Goal: Transaction & Acquisition: Obtain resource

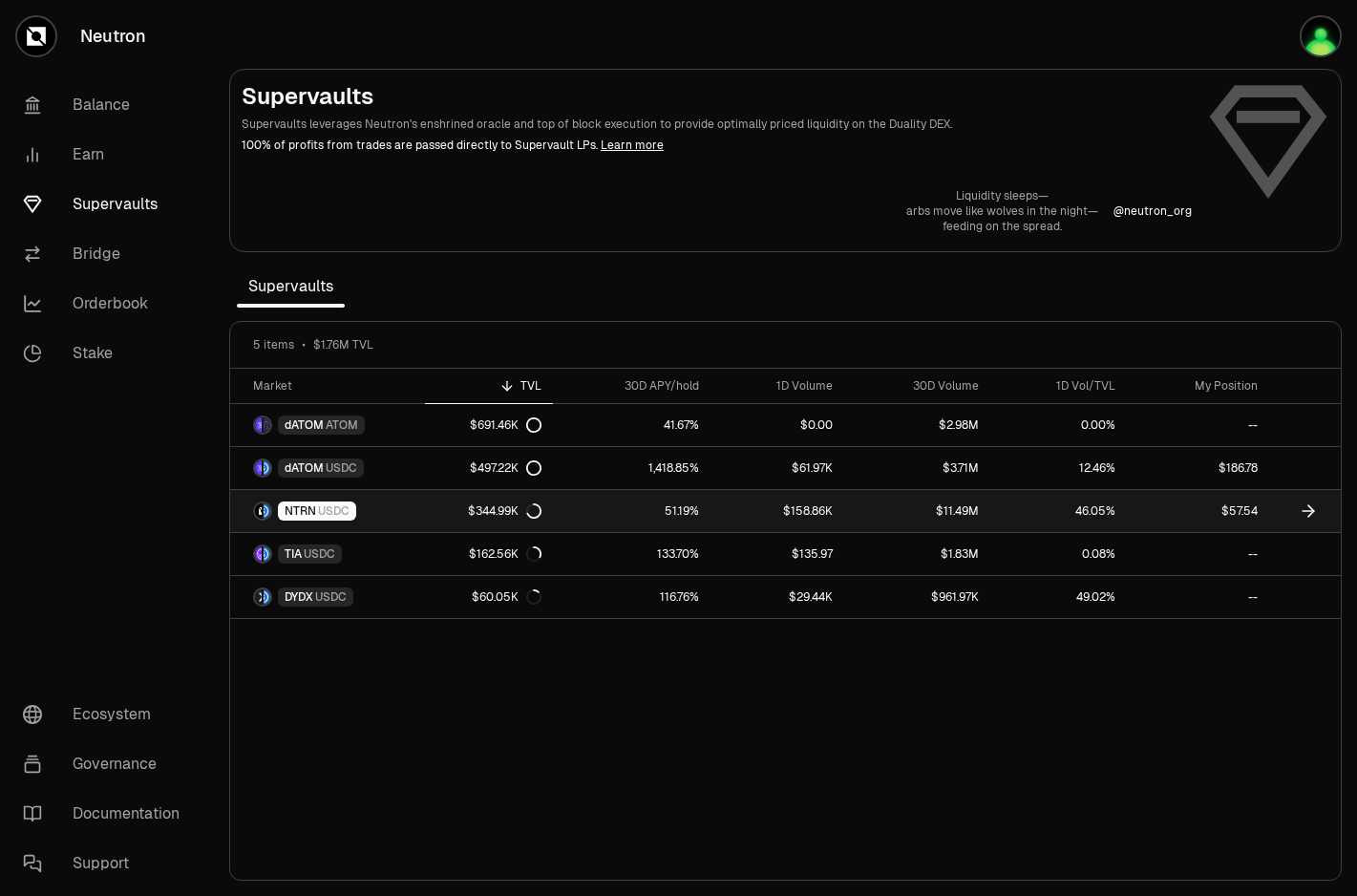
click at [1020, 515] on link "46.05%" at bounding box center [1059, 511] width 137 height 42
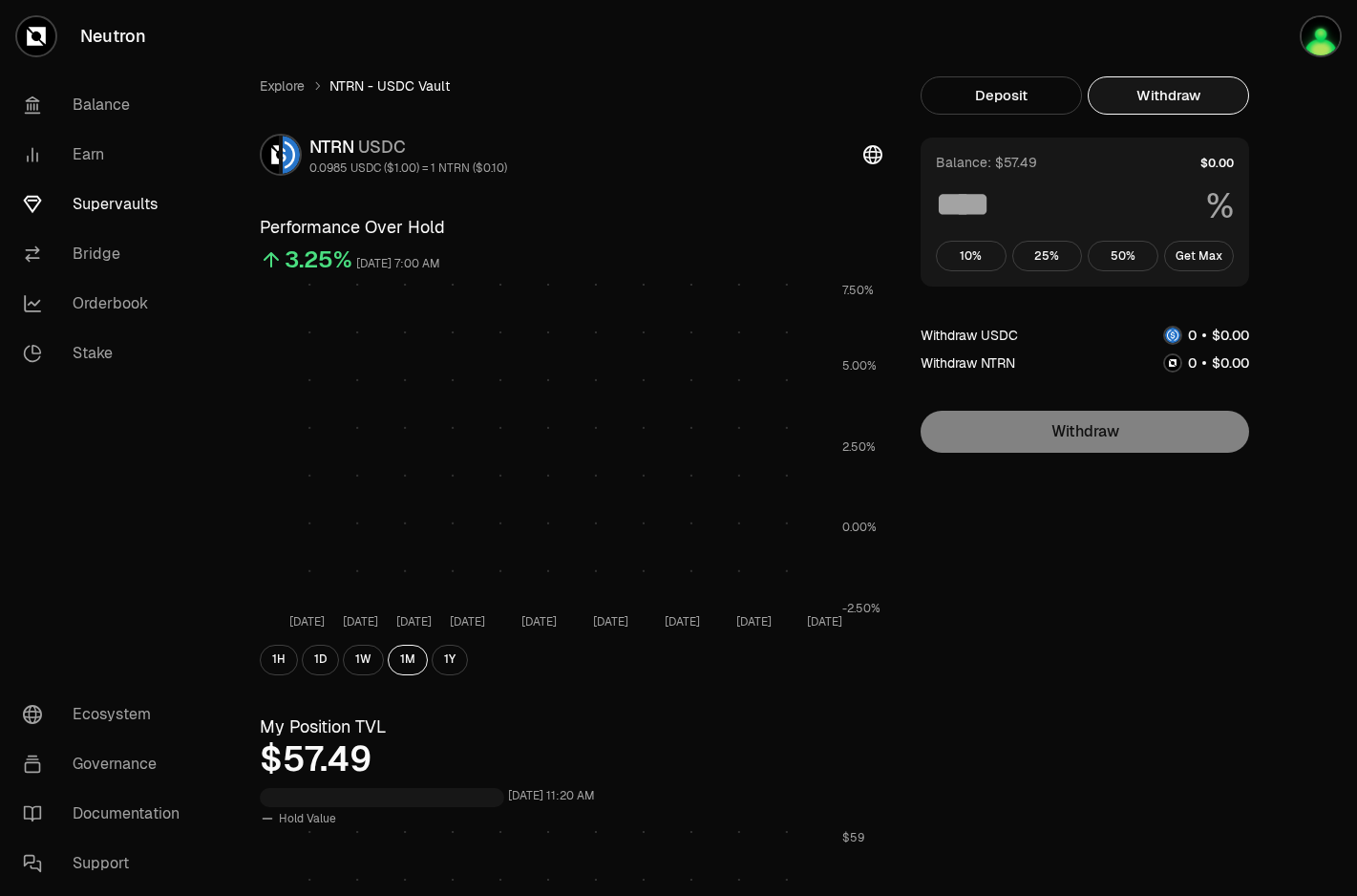
click at [1194, 87] on button "Withdraw" at bounding box center [1168, 95] width 161 height 38
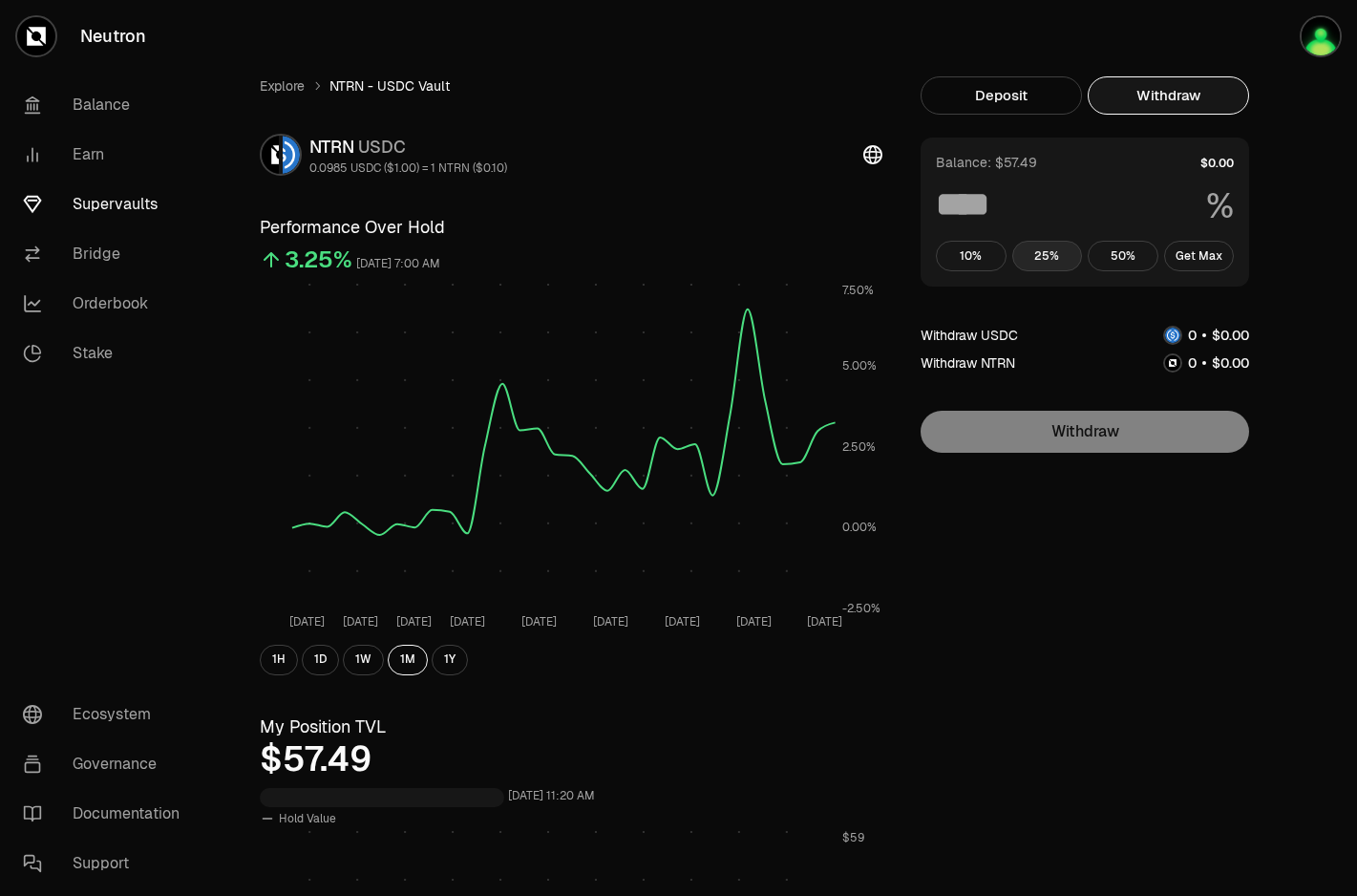
click at [1048, 251] on button "25%" at bounding box center [1047, 255] width 71 height 31
type input "**"
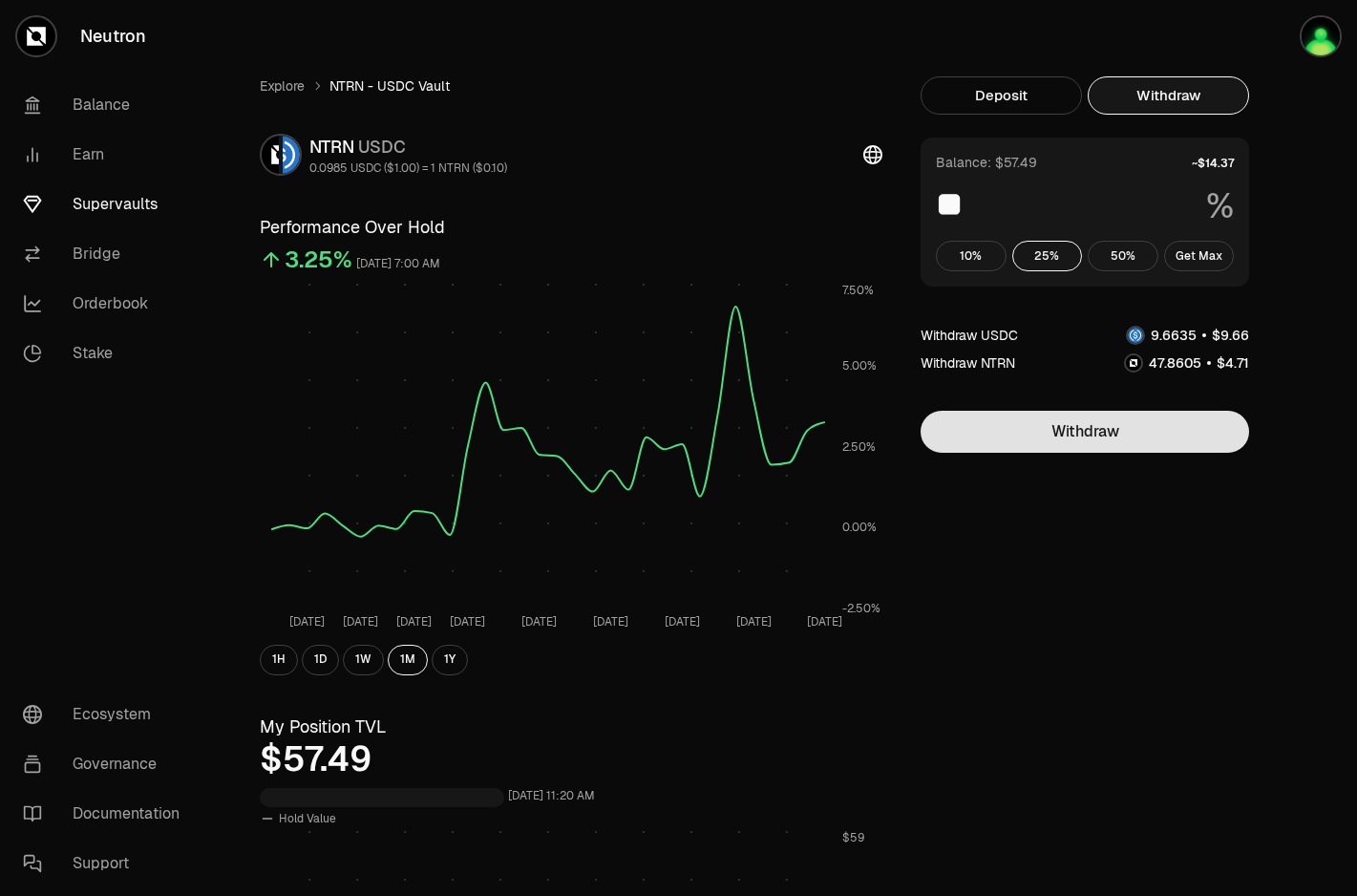
click at [1074, 437] on button "Withdraw" at bounding box center [1085, 431] width 329 height 42
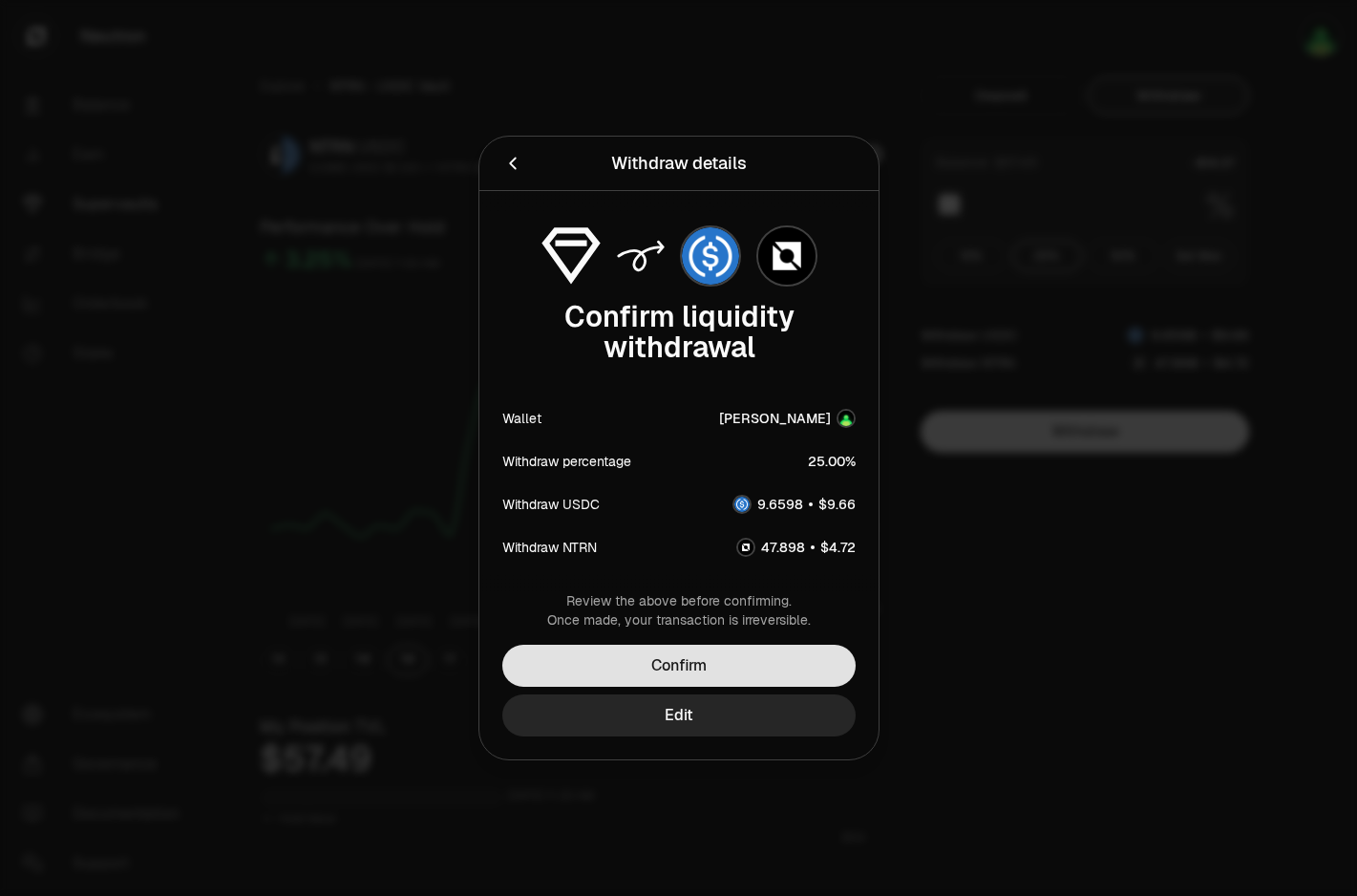
click at [720, 685] on div "Review the above before confirming. Once made, your transaction is irreversible…" at bounding box center [678, 674] width 399 height 168
click at [738, 665] on button "Confirm" at bounding box center [679, 666] width 354 height 42
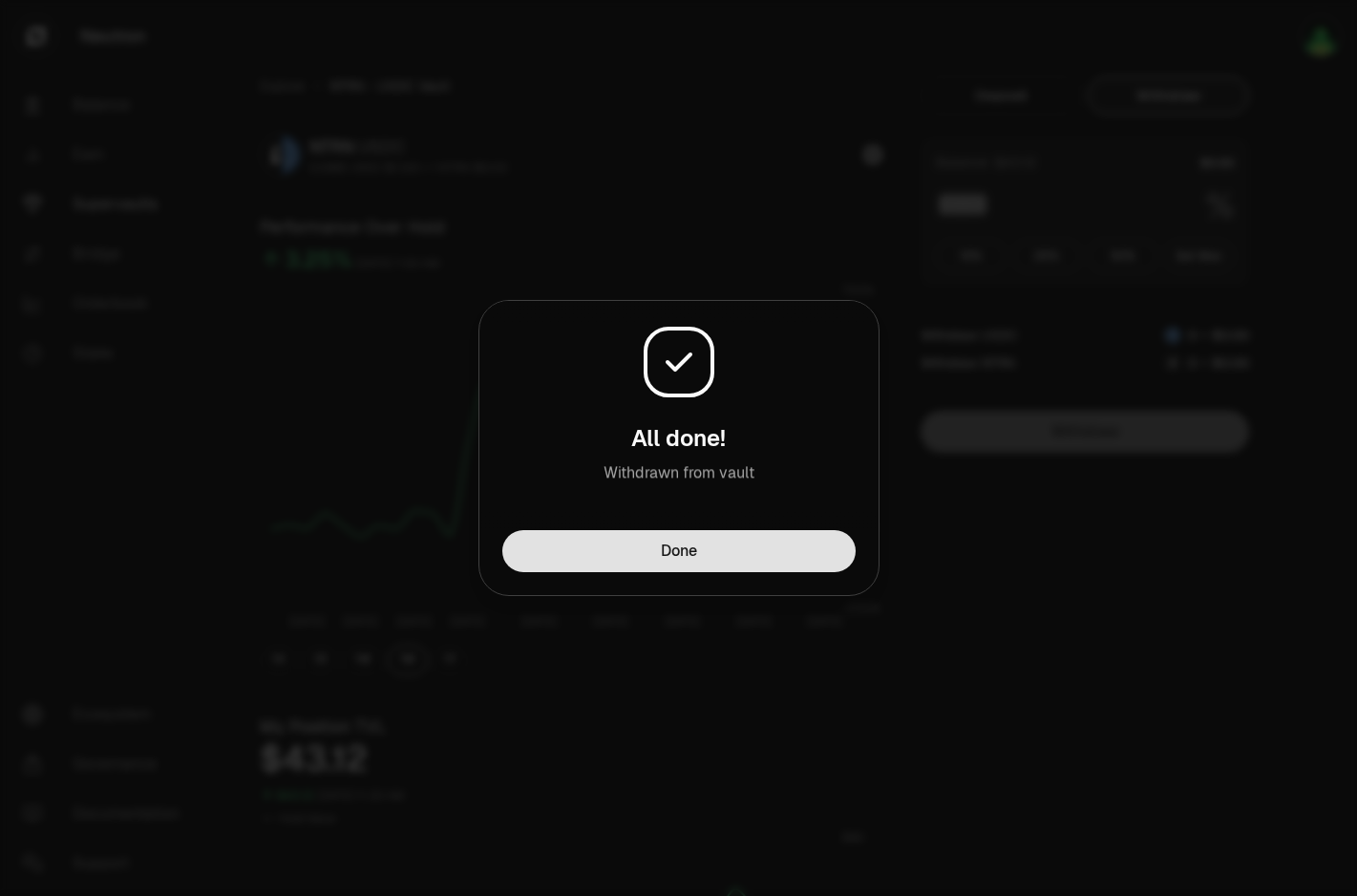
click at [769, 542] on button "Done" at bounding box center [679, 550] width 354 height 42
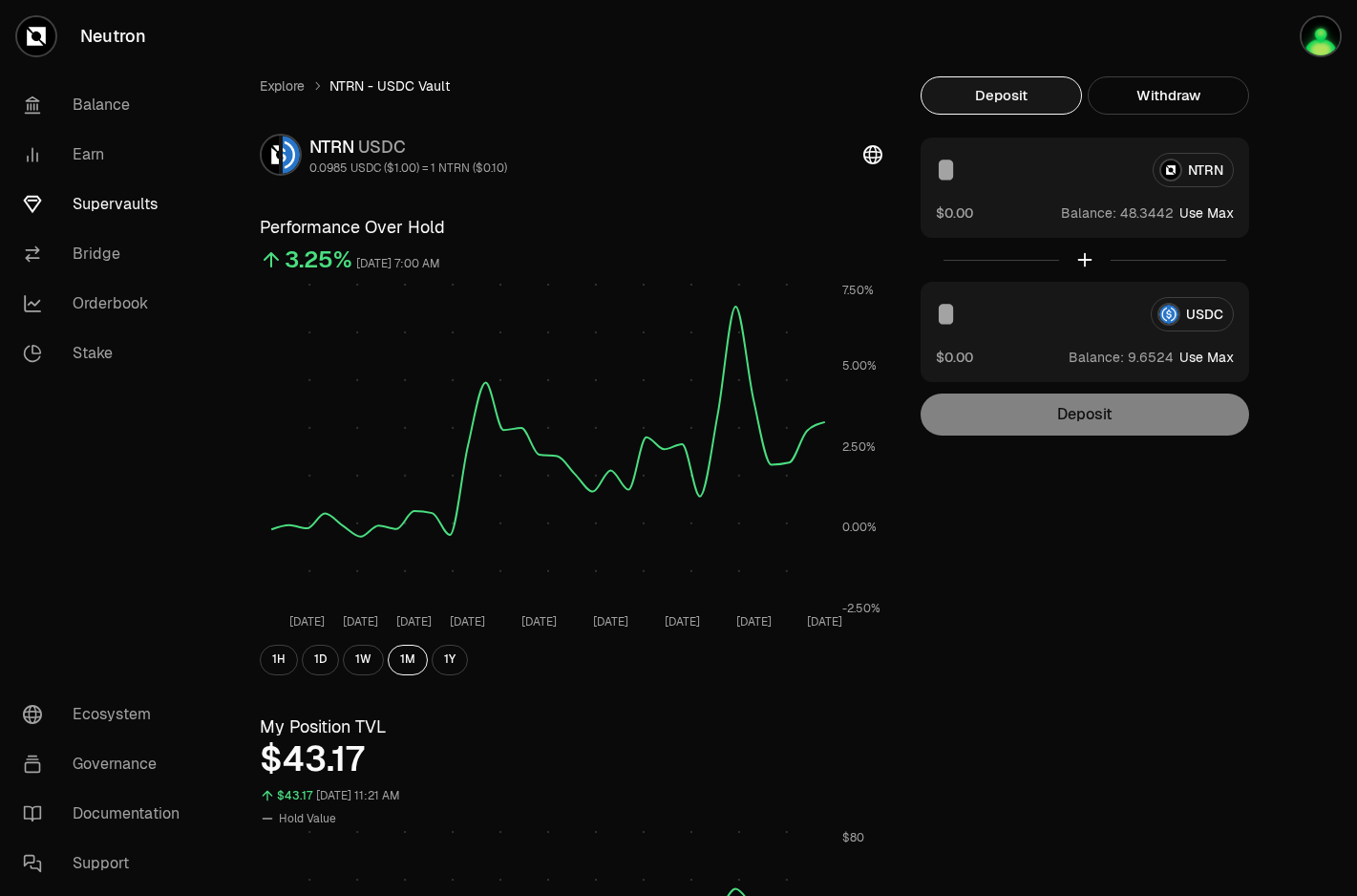
click at [996, 85] on button "Deposit" at bounding box center [1001, 95] width 161 height 38
click at [1040, 171] on input at bounding box center [1036, 170] width 202 height 35
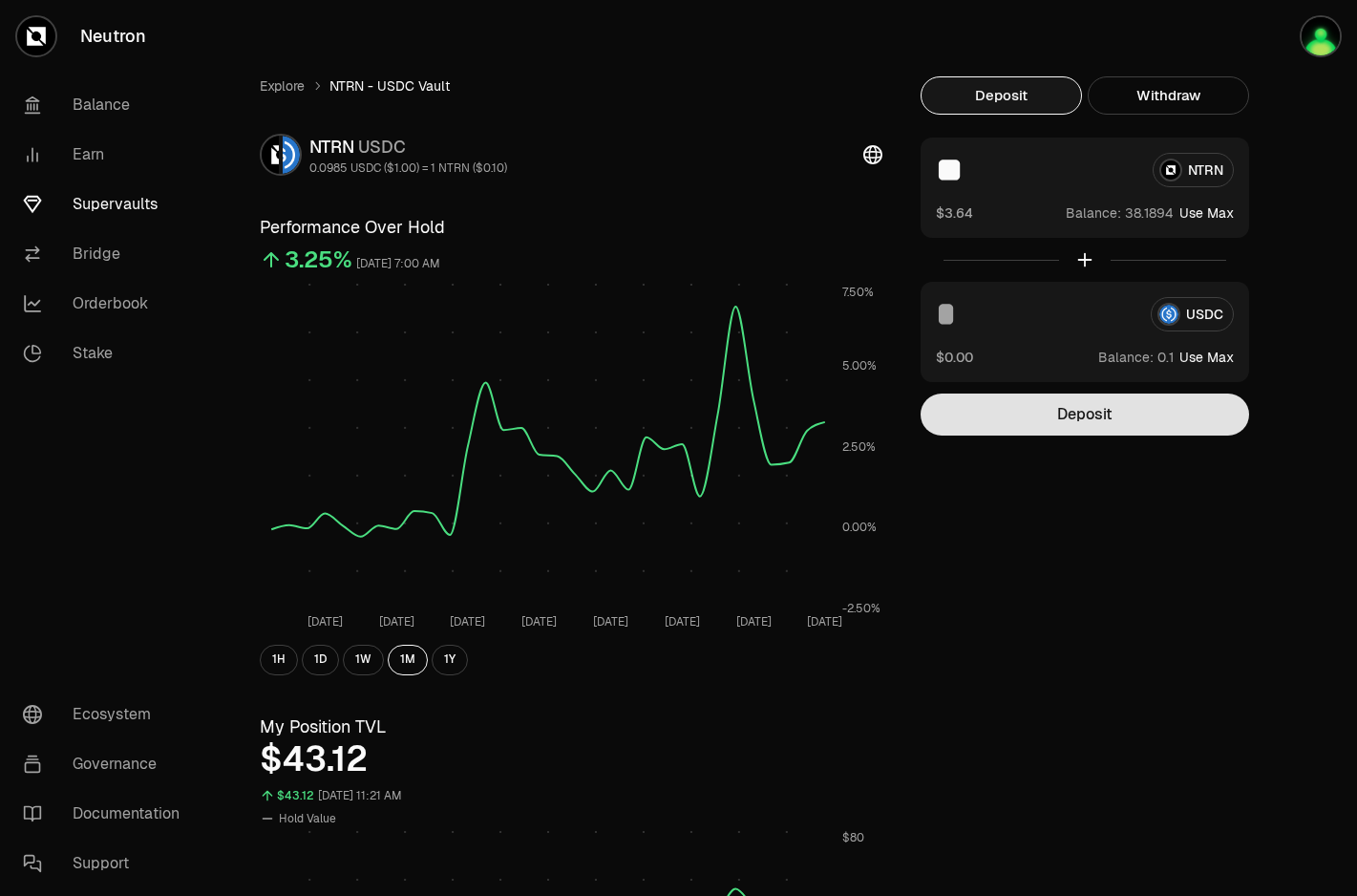
type input "**"
click at [1147, 414] on button "Deposit" at bounding box center [1085, 414] width 329 height 42
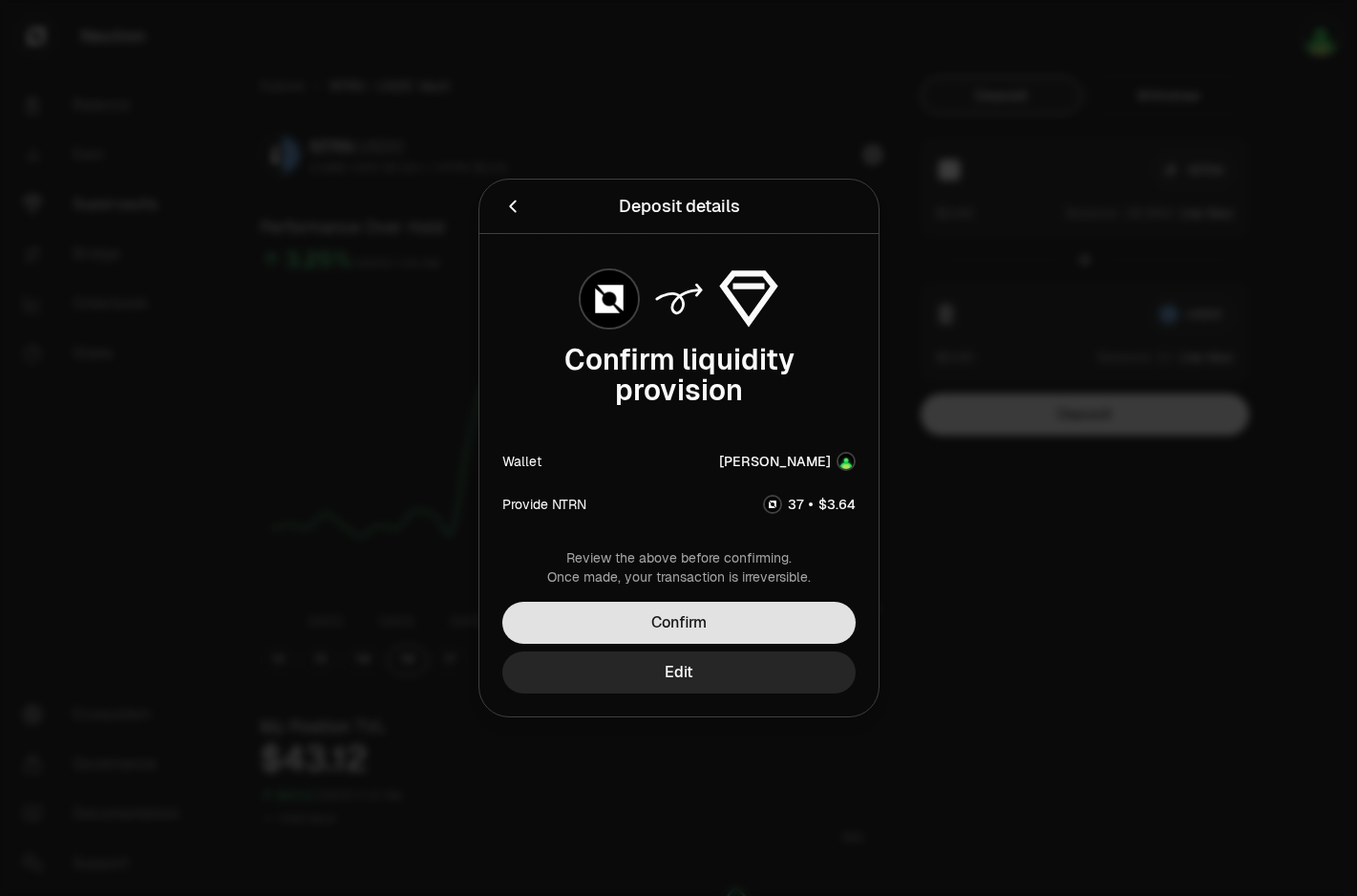
click at [686, 622] on button "Confirm" at bounding box center [679, 622] width 354 height 42
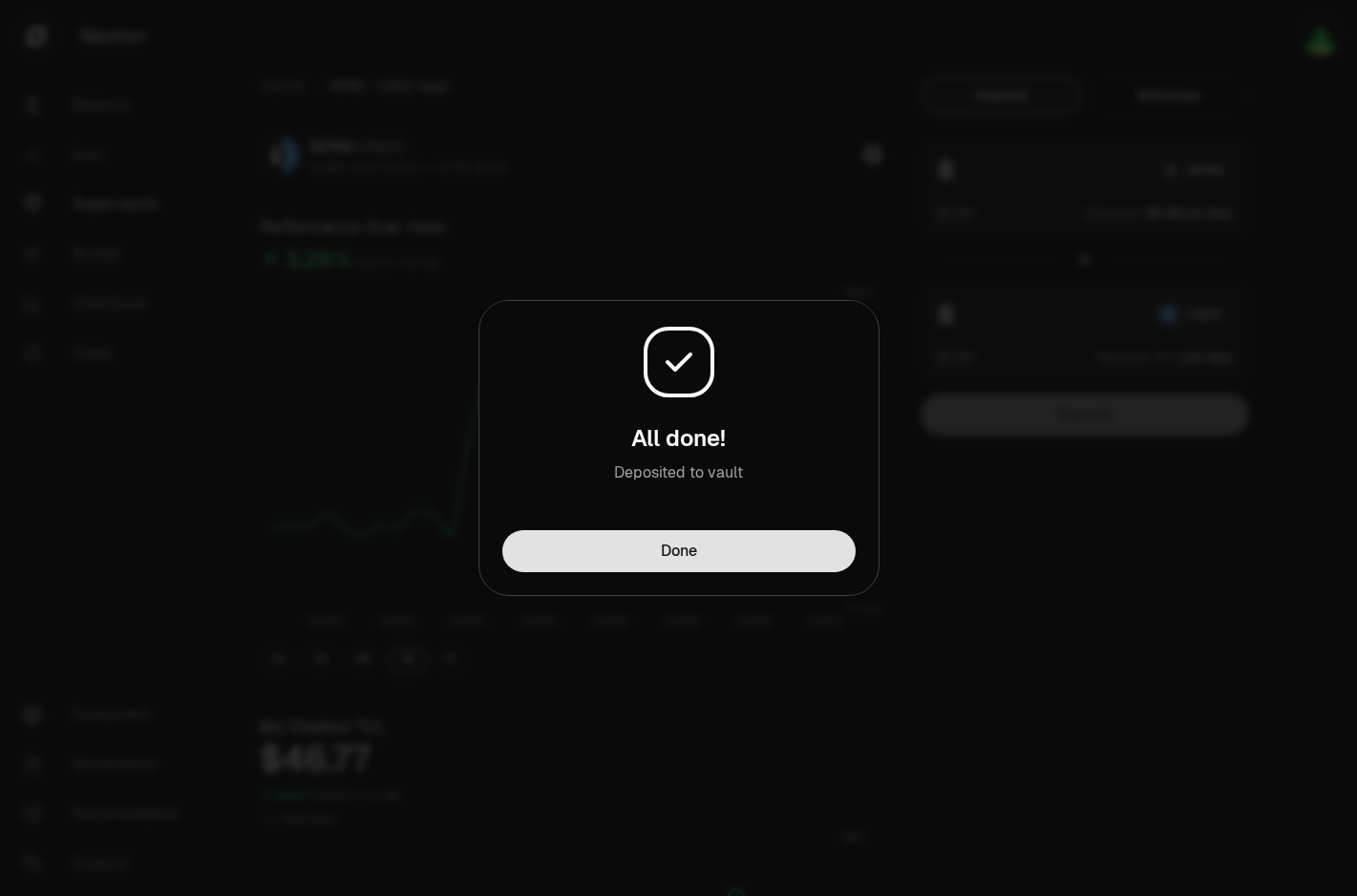
click at [829, 551] on button "Done" at bounding box center [679, 550] width 354 height 42
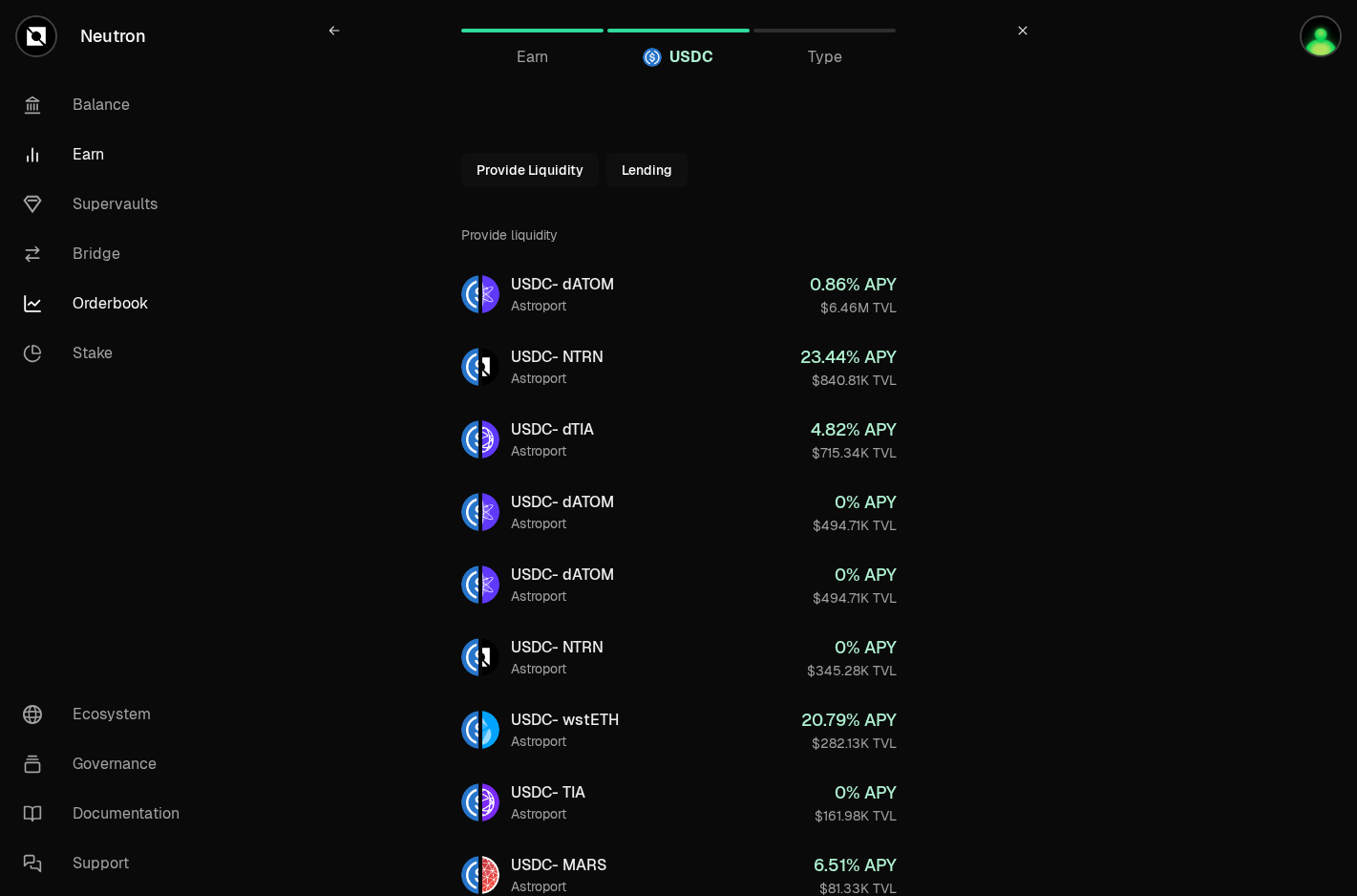
click at [108, 294] on link "Orderbook" at bounding box center [107, 304] width 199 height 50
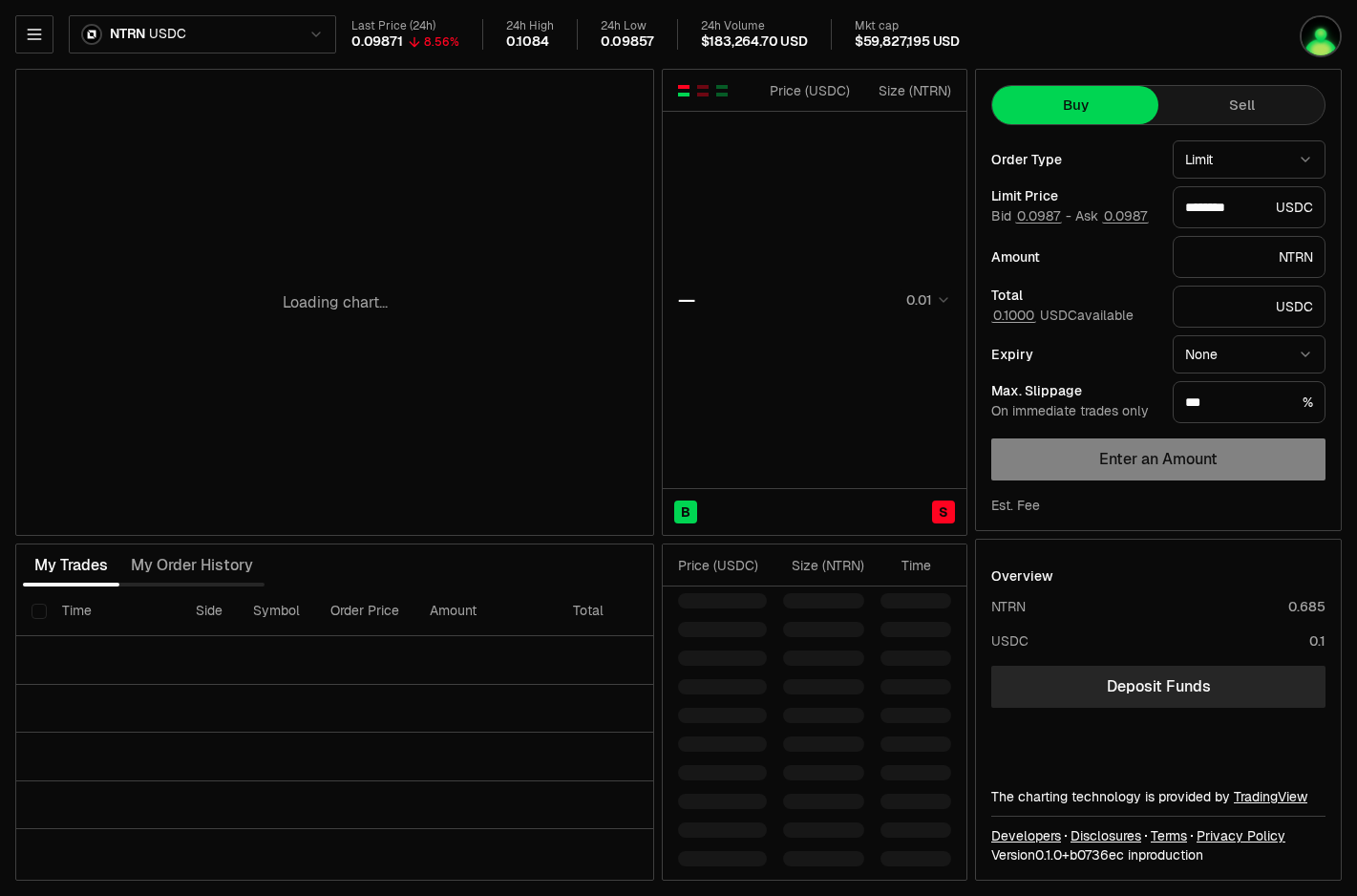
click at [161, 48] on html "Neutron Balance Earn Supervaults Bridge Orderbook Stake Ecosystem Governance Do…" at bounding box center [678, 448] width 1357 height 896
type input "********"
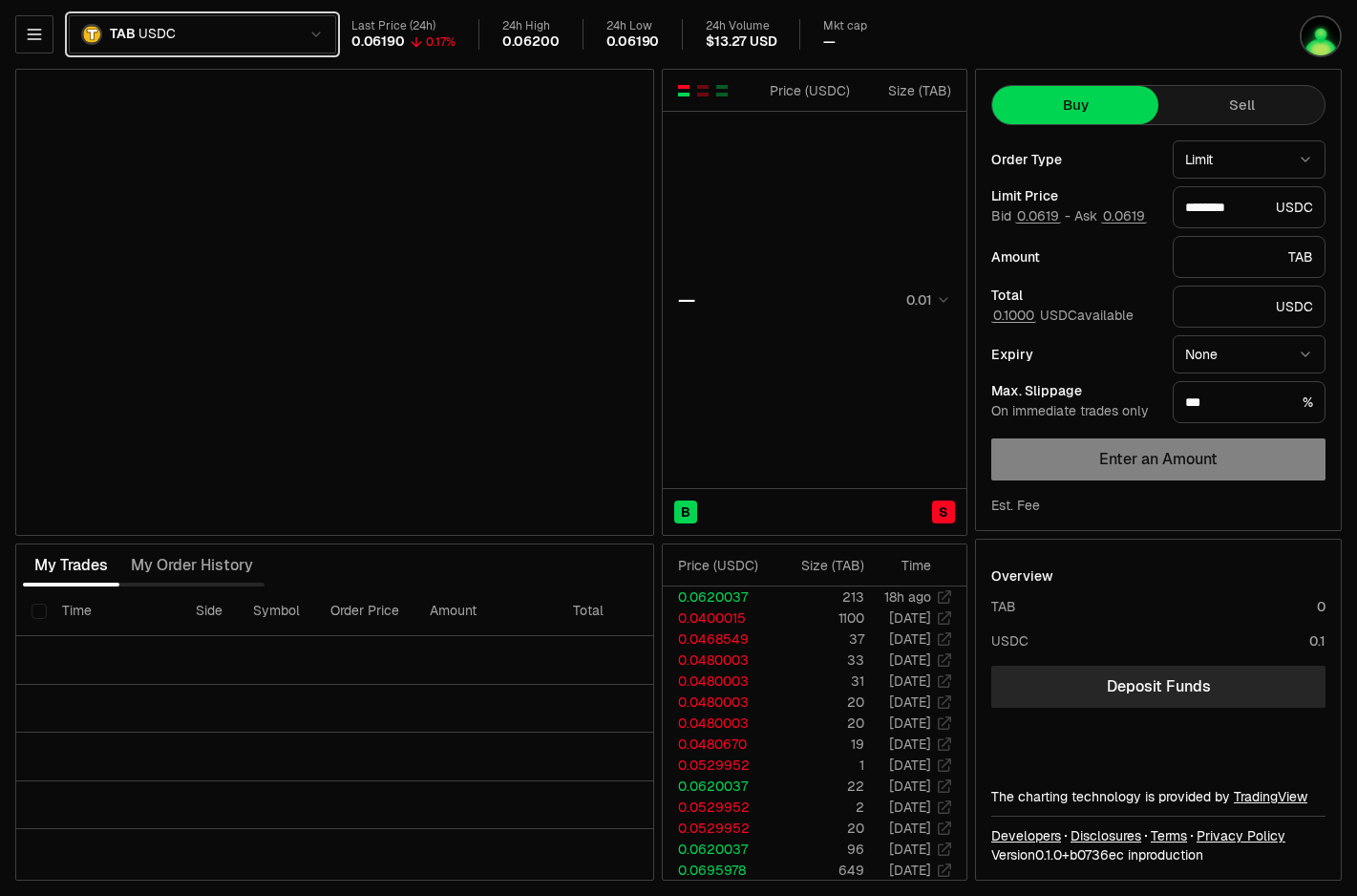
type input "********"
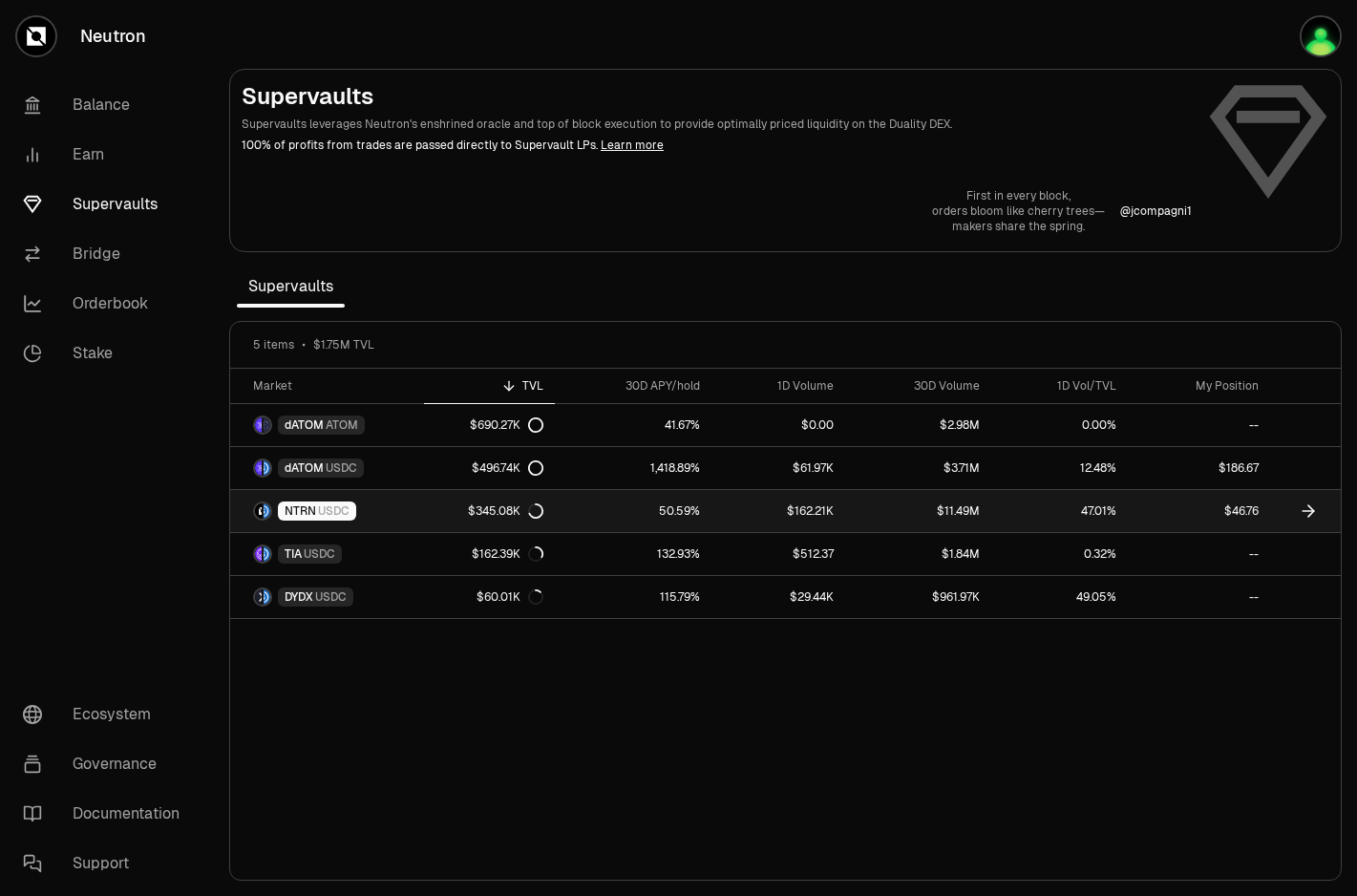
click at [1151, 499] on link "$46.76" at bounding box center [1198, 511] width 142 height 42
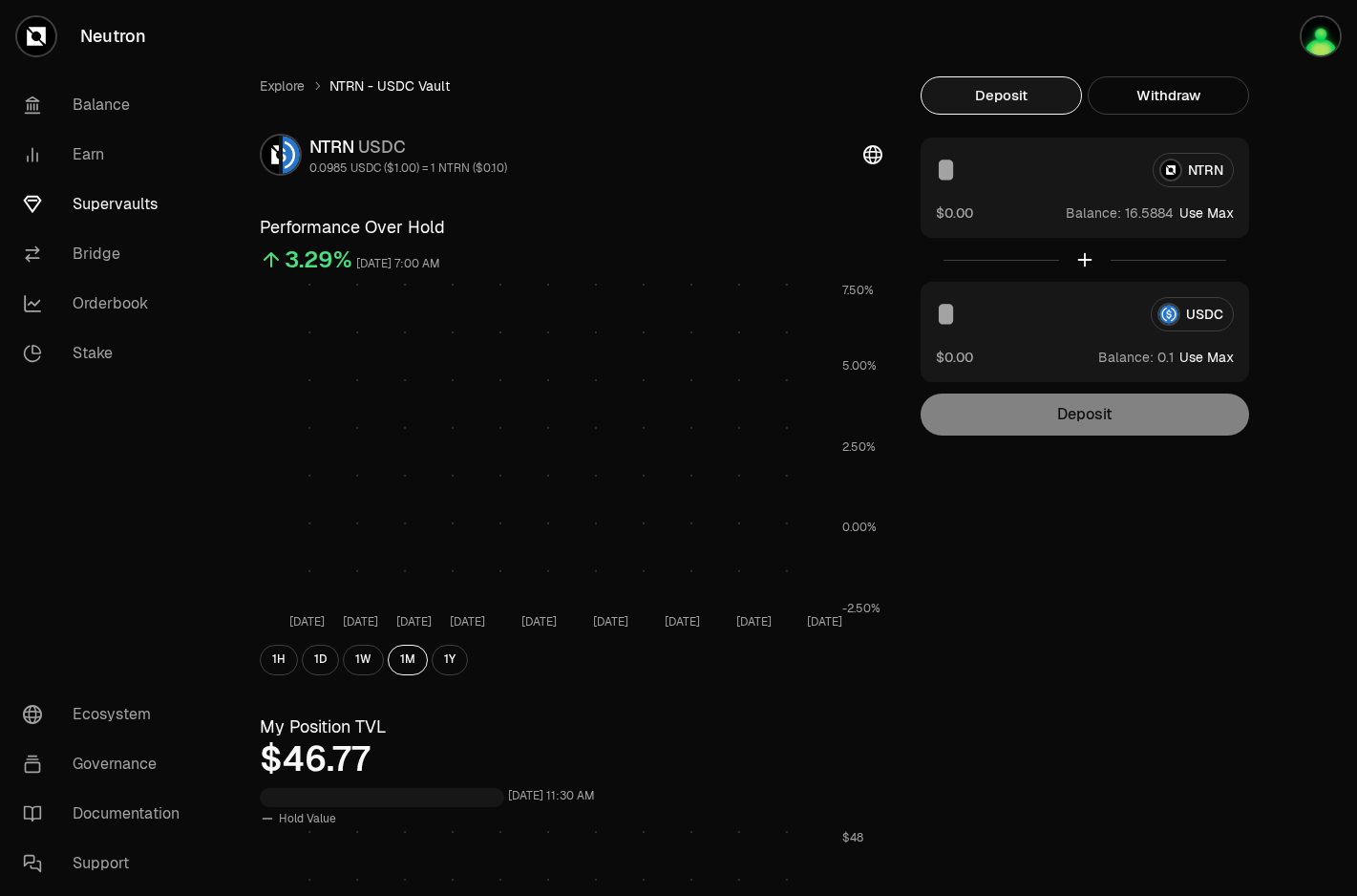
click at [1067, 184] on input at bounding box center [1036, 170] width 202 height 35
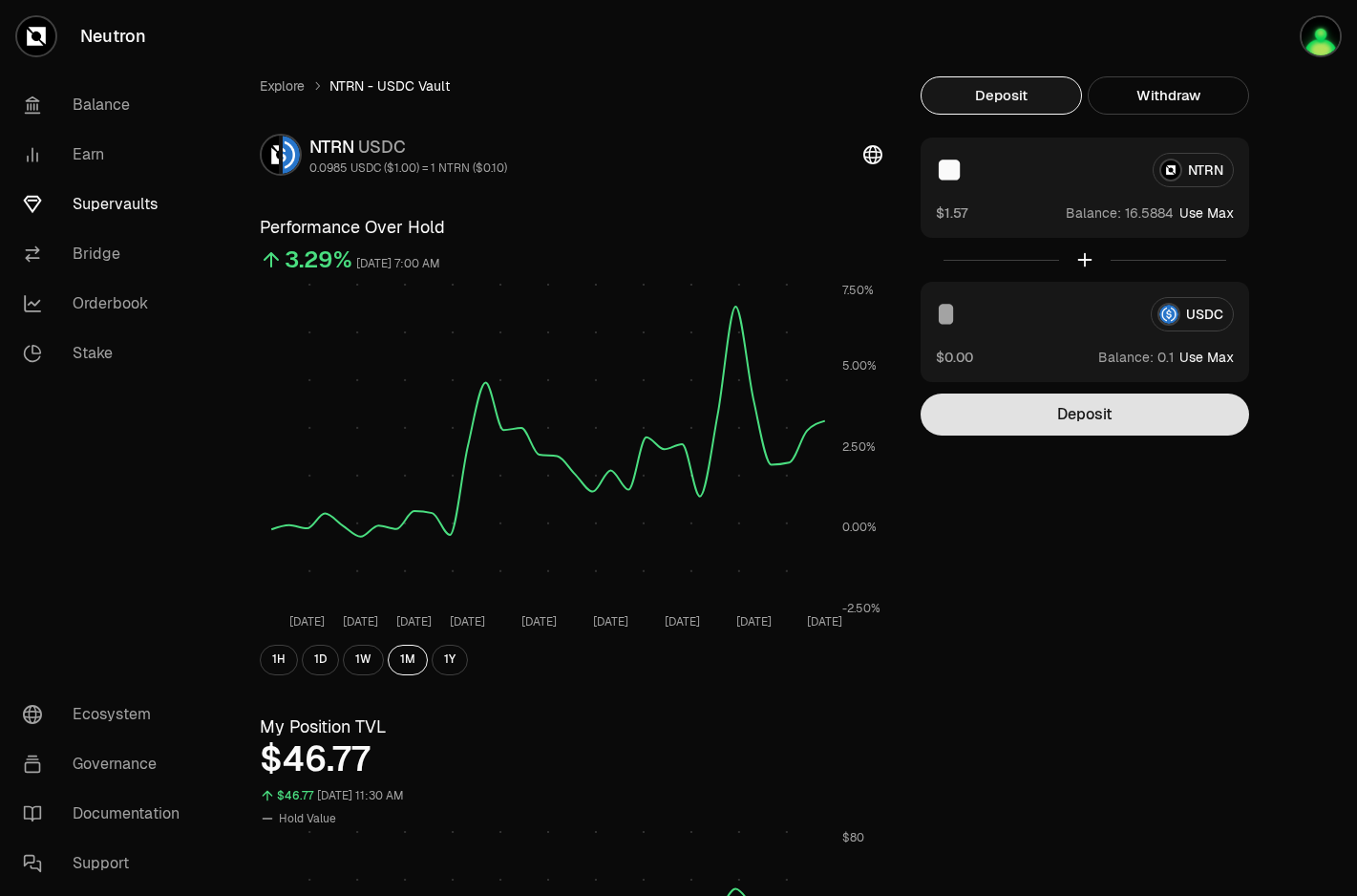
type input "**"
click at [1137, 416] on button "Deposit" at bounding box center [1085, 414] width 329 height 42
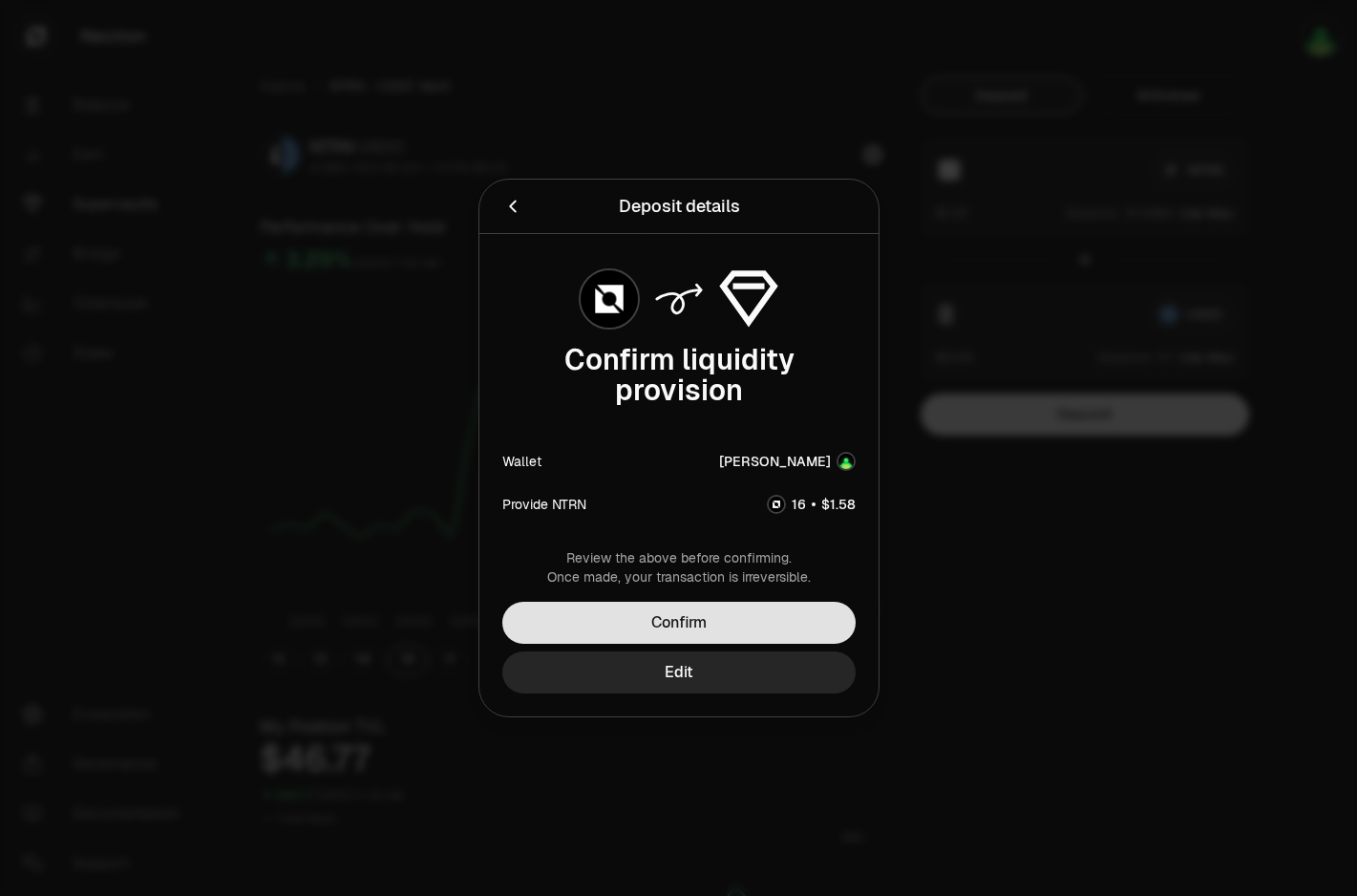
click at [819, 630] on button "Confirm" at bounding box center [679, 622] width 354 height 42
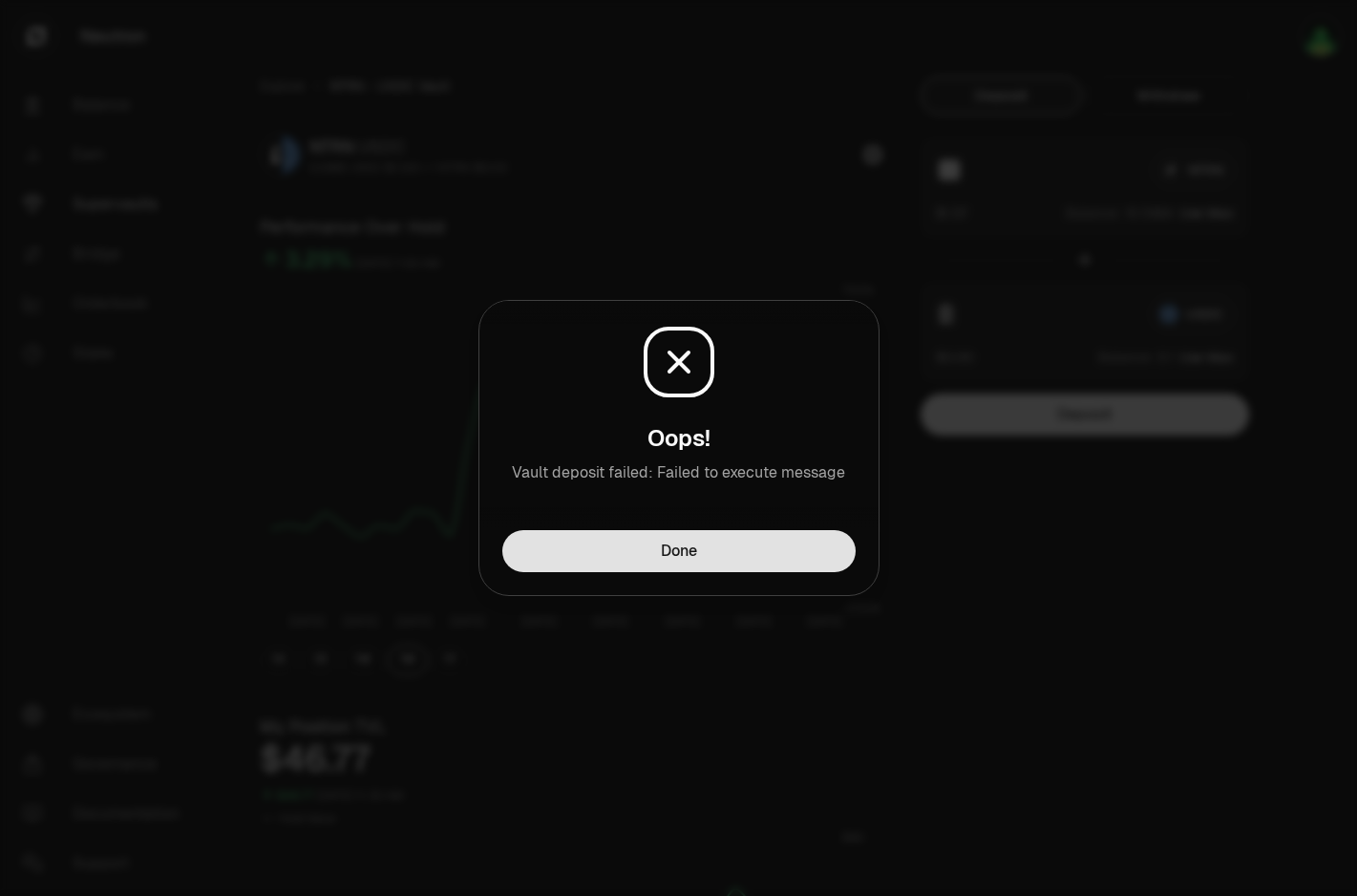
click at [772, 551] on button "Done" at bounding box center [679, 550] width 354 height 42
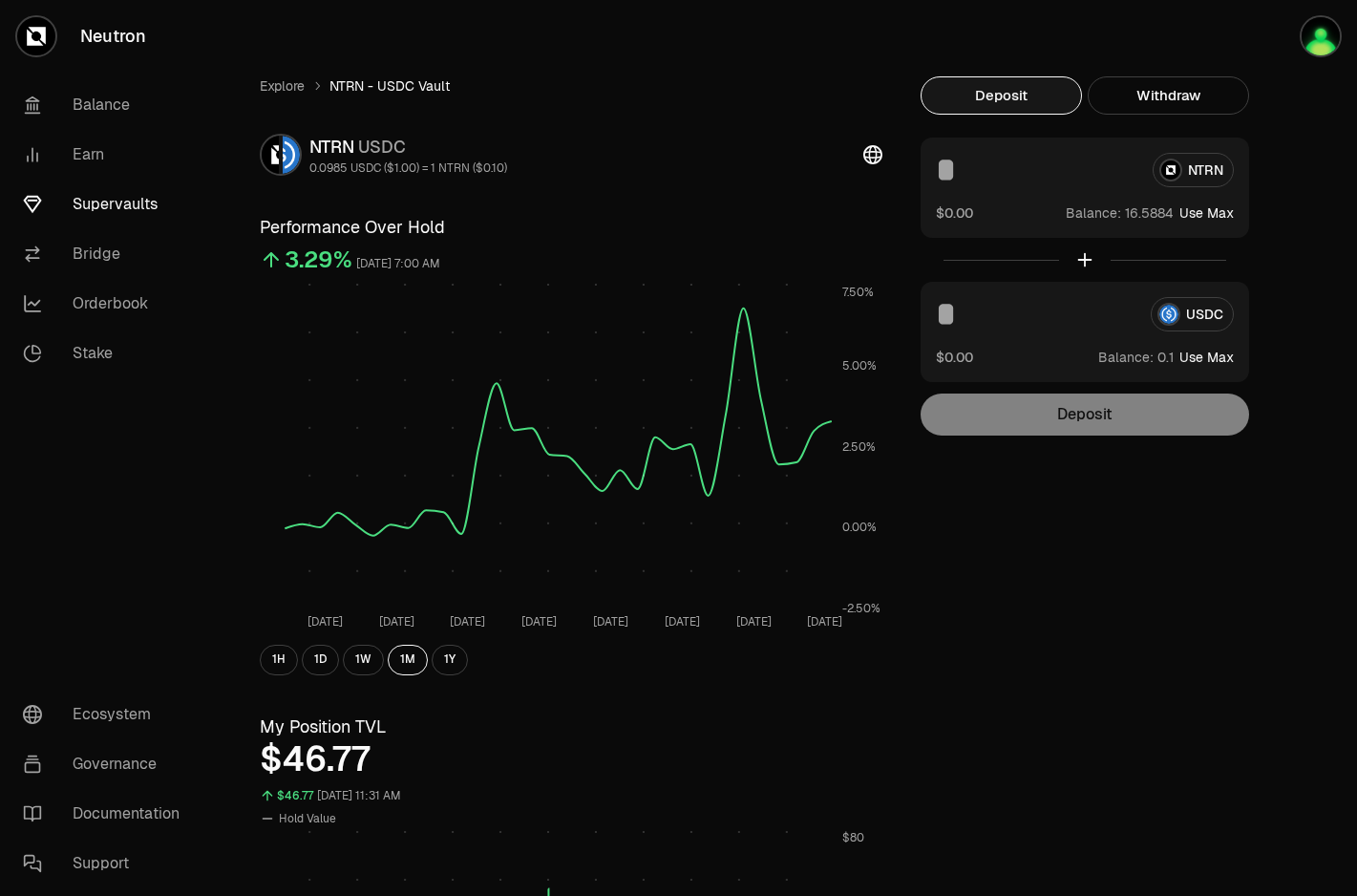
click at [1022, 169] on input at bounding box center [1036, 170] width 202 height 35
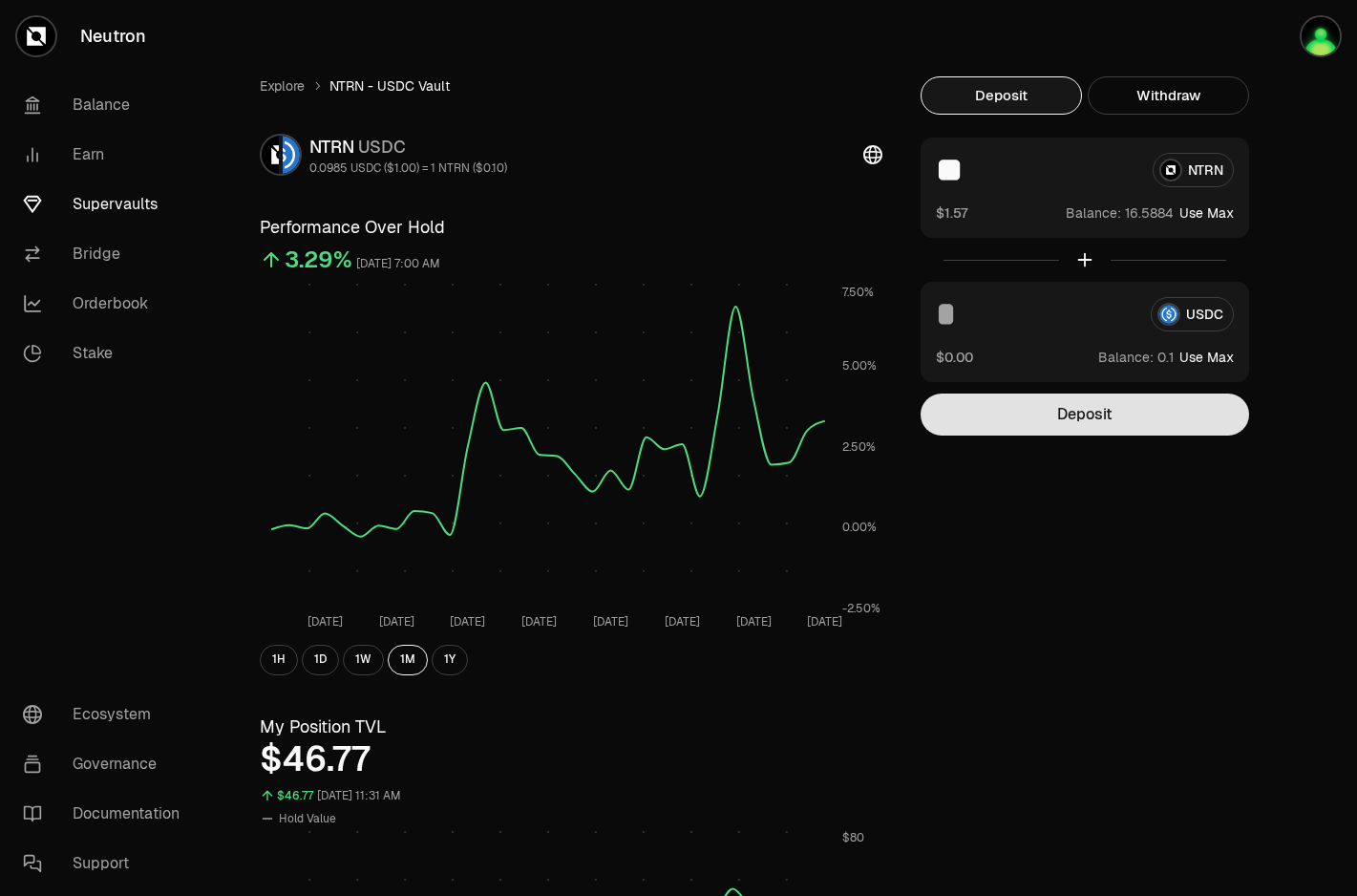
type input "**"
click at [1043, 419] on button "Deposit" at bounding box center [1085, 414] width 329 height 42
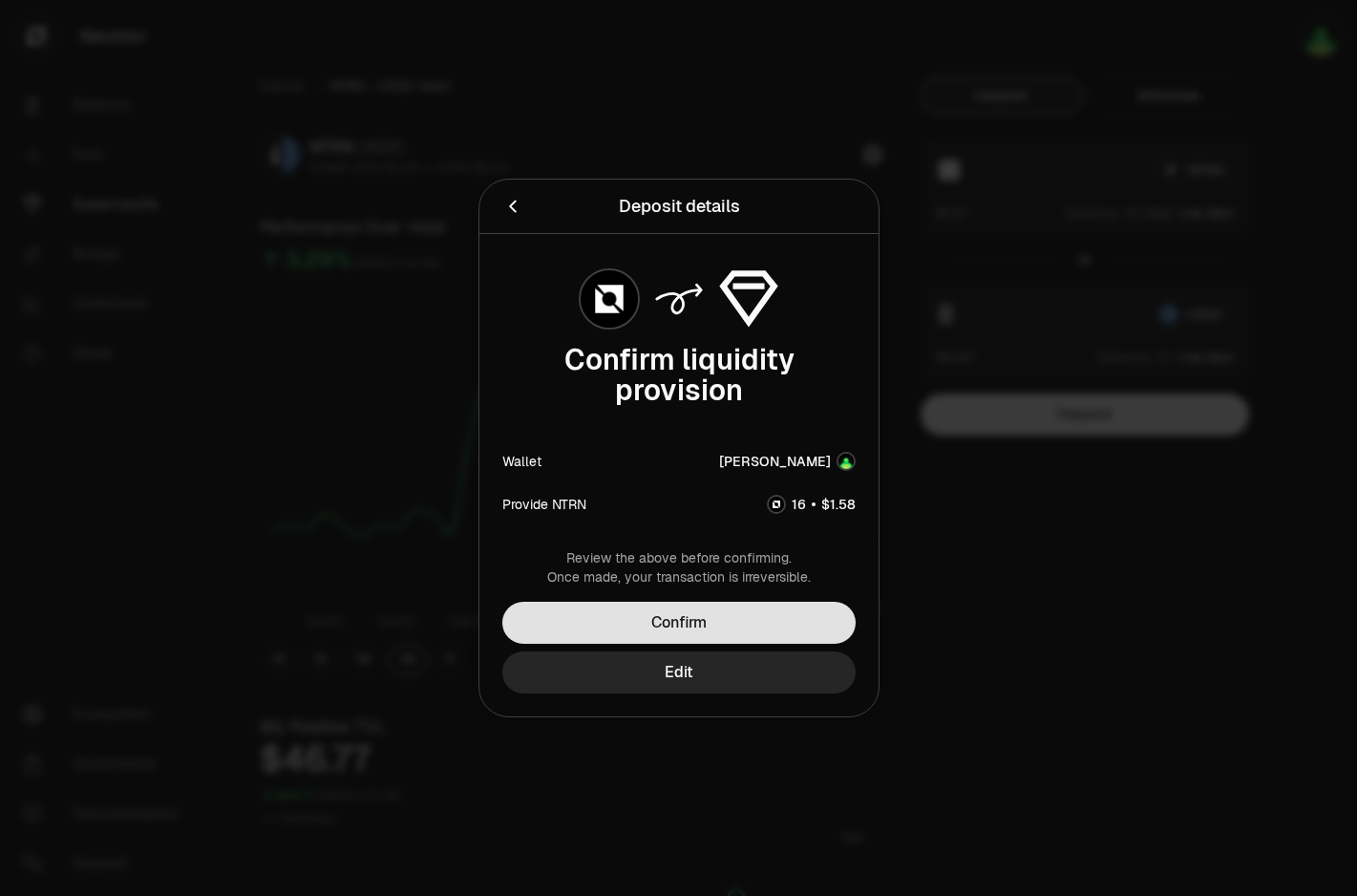
click at [744, 618] on button "Confirm" at bounding box center [679, 622] width 354 height 42
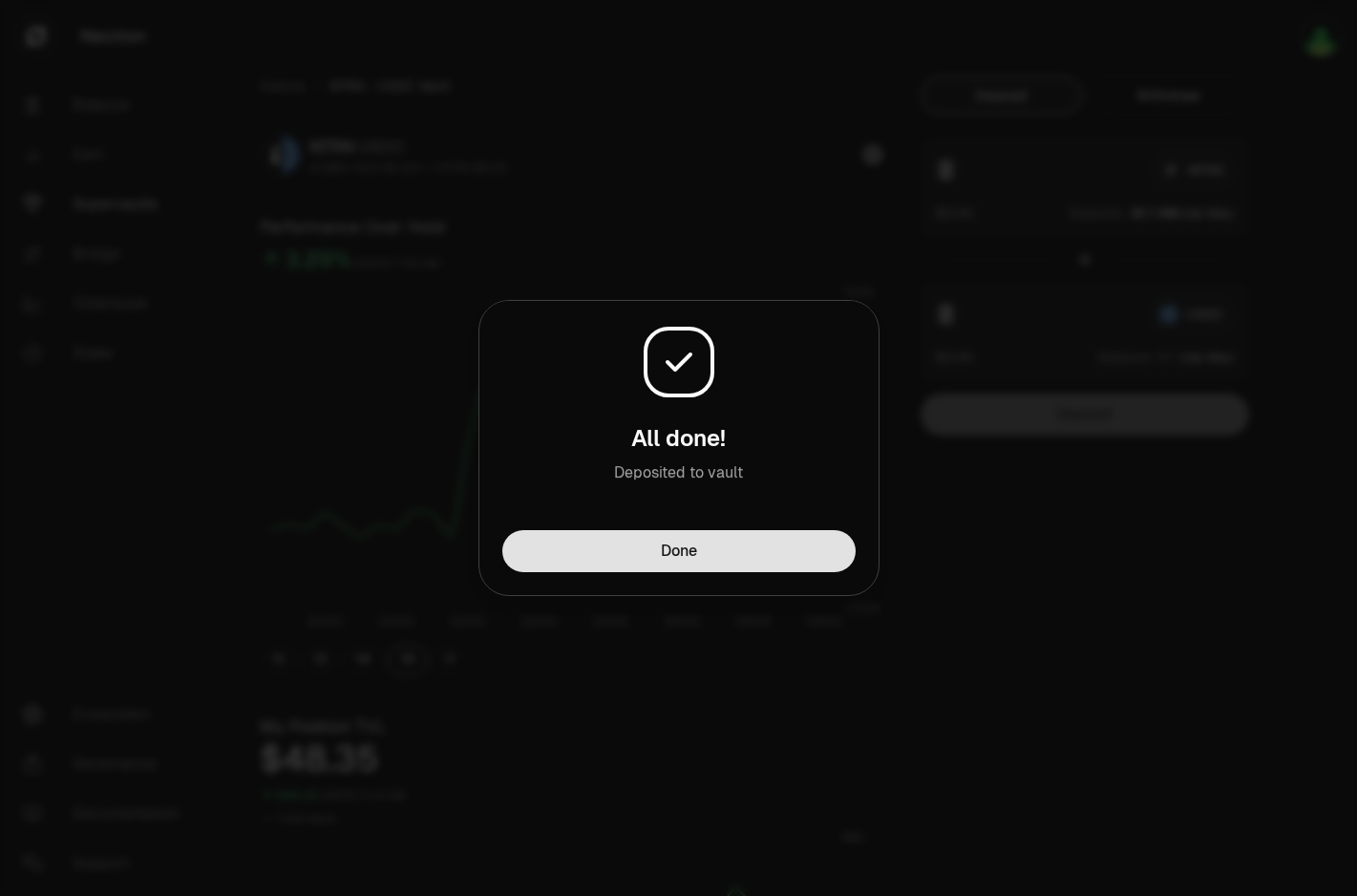
click at [659, 550] on button "Done" at bounding box center [679, 550] width 354 height 42
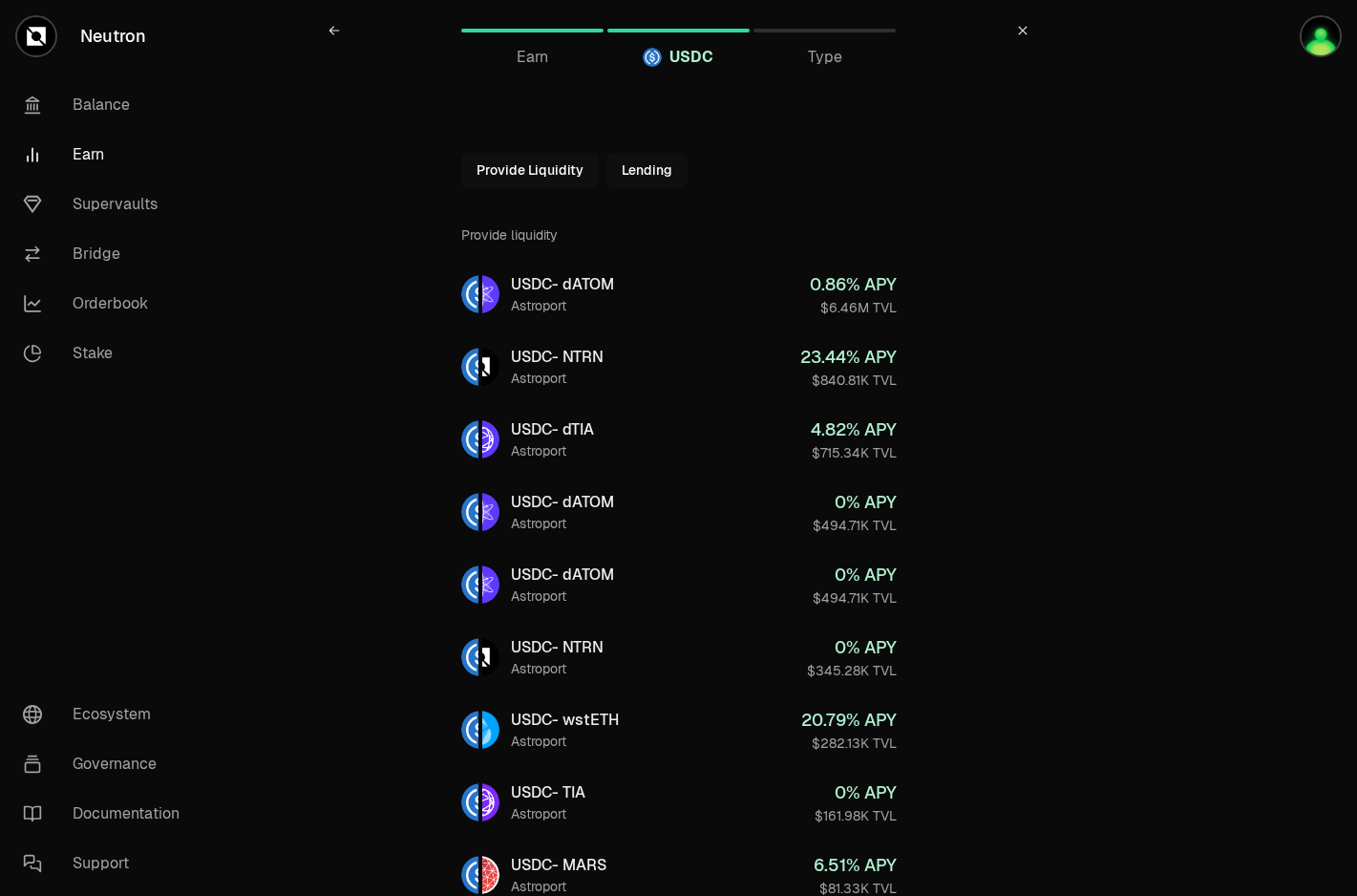
click at [86, 149] on link "Earn" at bounding box center [107, 155] width 199 height 50
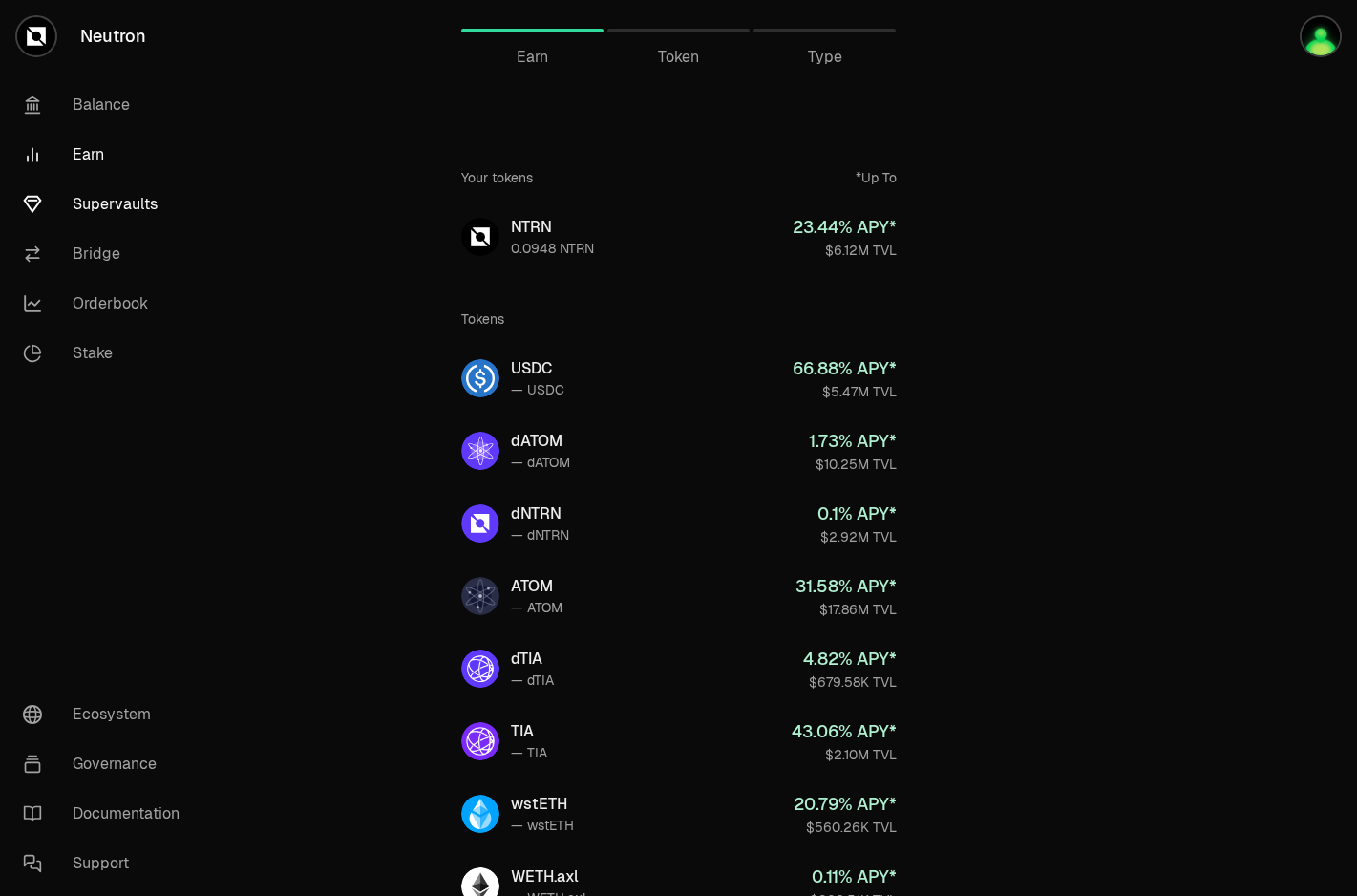
click at [111, 209] on link "Supervaults" at bounding box center [107, 205] width 199 height 50
